Goal: Transaction & Acquisition: Purchase product/service

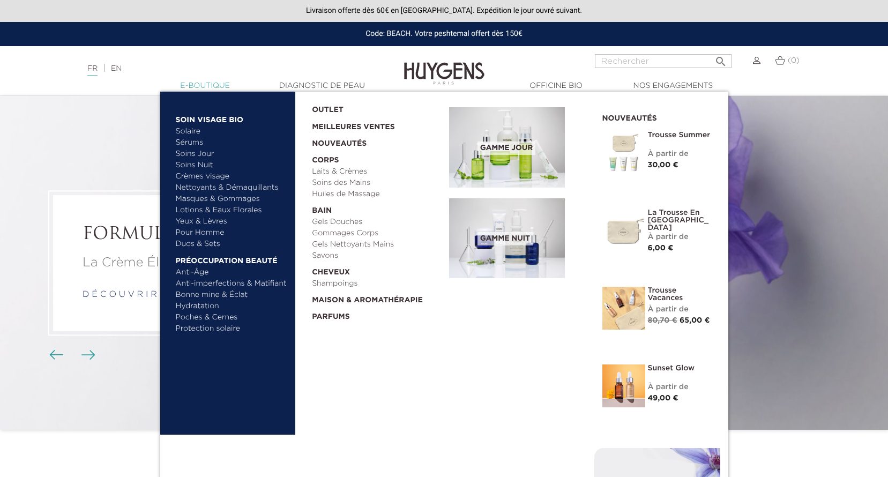
click at [211, 86] on link "  E-Boutique" at bounding box center [205, 85] width 107 height 11
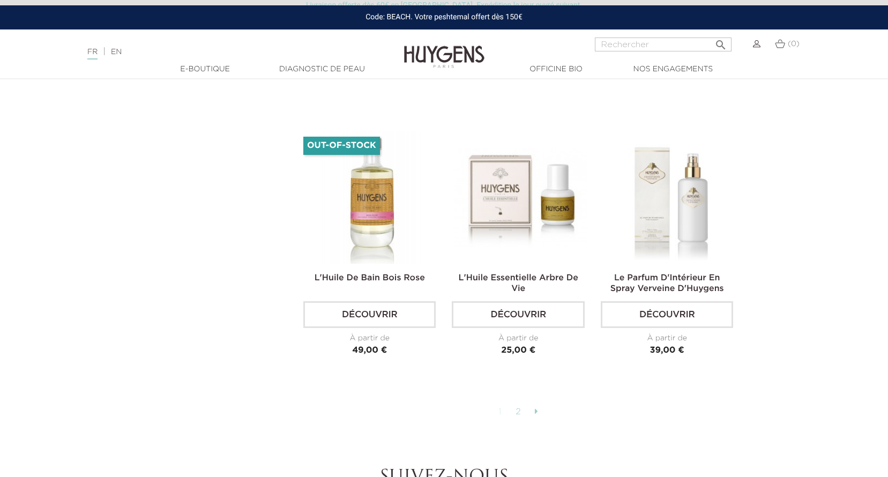
scroll to position [2626, 0]
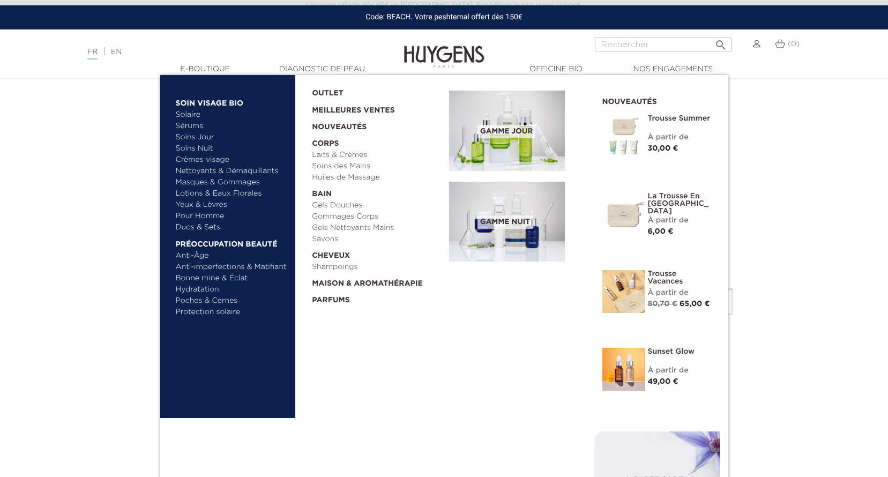
click at [195, 170] on link "Nettoyants & Démaquillants" at bounding box center [232, 171] width 112 height 11
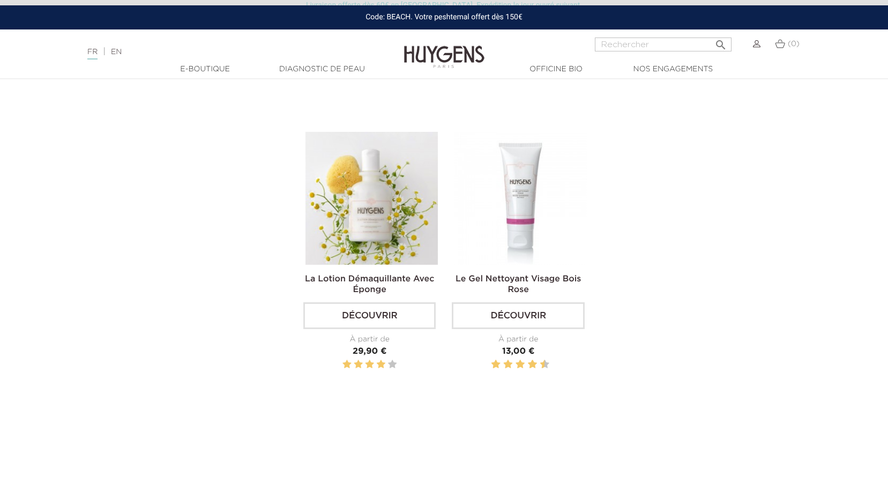
scroll to position [643, 0]
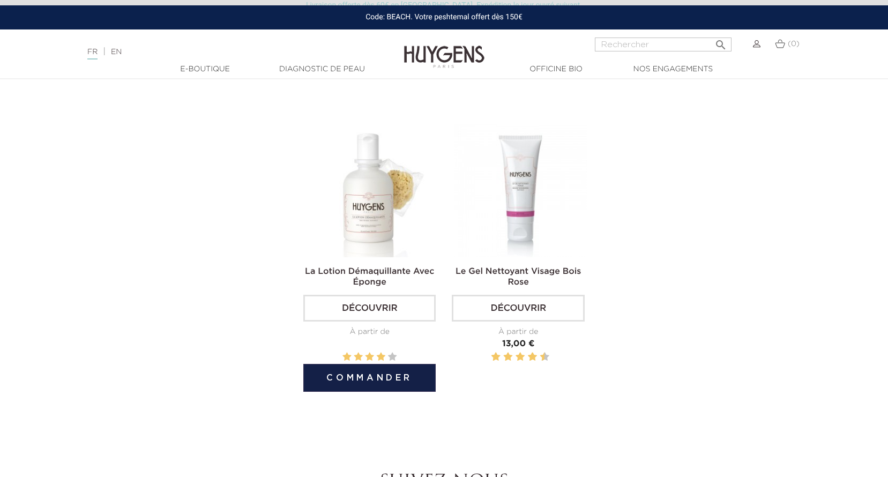
click at [368, 189] on img at bounding box center [371, 190] width 132 height 132
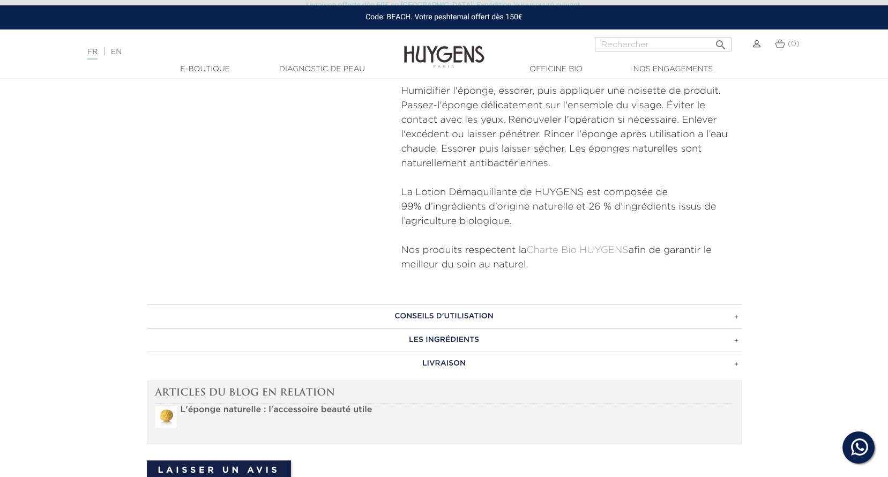
scroll to position [536, 0]
click at [467, 314] on h3 "CONSEILS D'UTILISATION" at bounding box center [444, 315] width 595 height 24
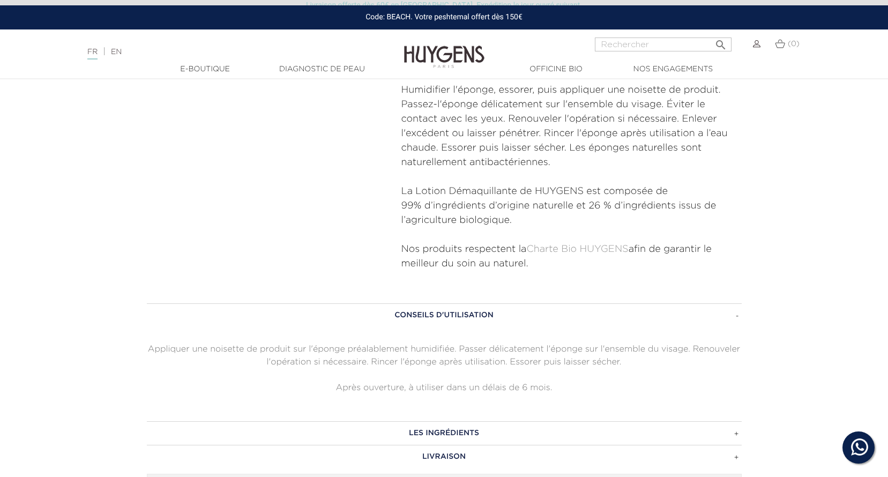
click at [447, 429] on h3 "LES INGRÉDIENTS" at bounding box center [444, 433] width 595 height 24
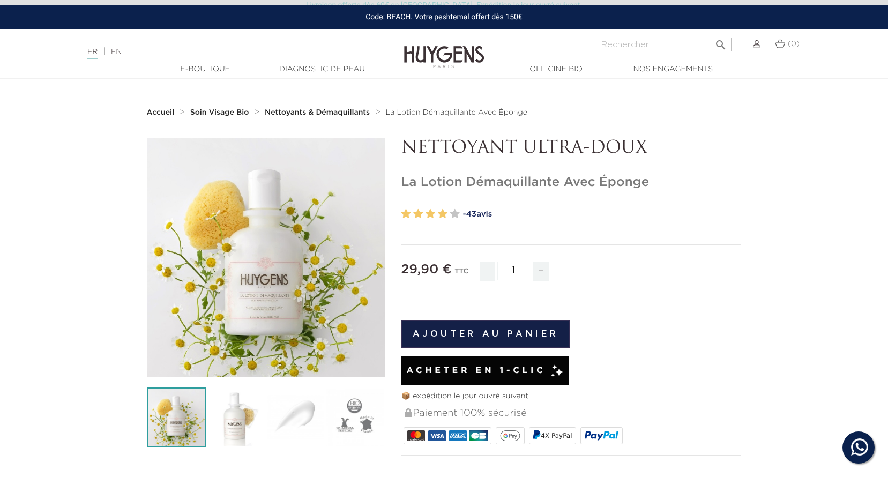
scroll to position [0, 0]
